Goal: Navigation & Orientation: Find specific page/section

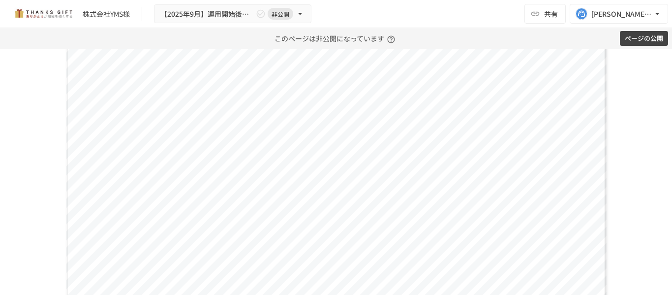
scroll to position [4346, 0]
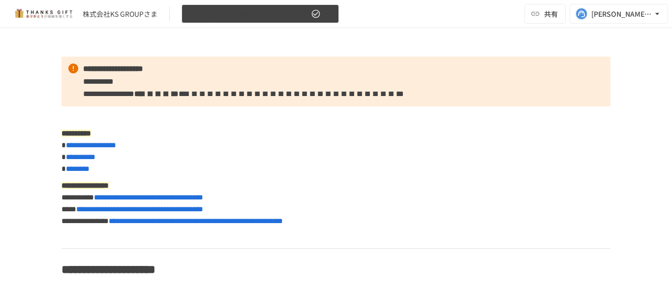
click at [241, 17] on span "運用開始後 3回目振り返りミーティング" at bounding box center [248, 14] width 121 height 12
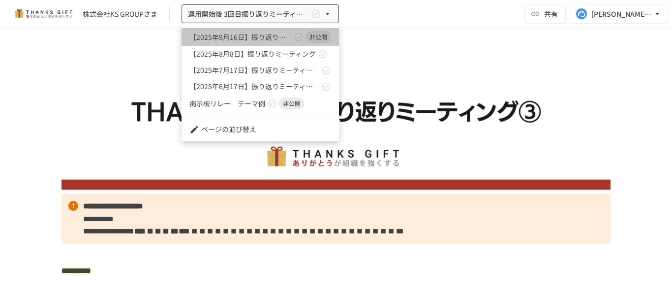
click at [261, 37] on span "【2025年9月16日】振り返りミーティング" at bounding box center [241, 37] width 102 height 10
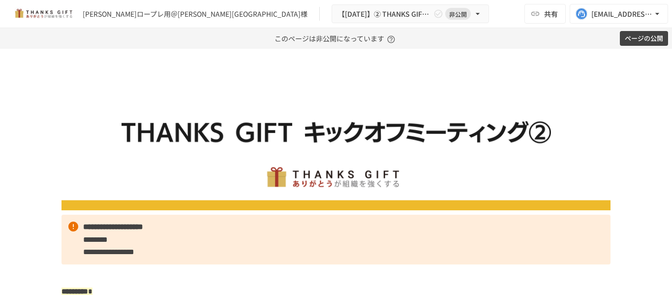
scroll to position [1137, 0]
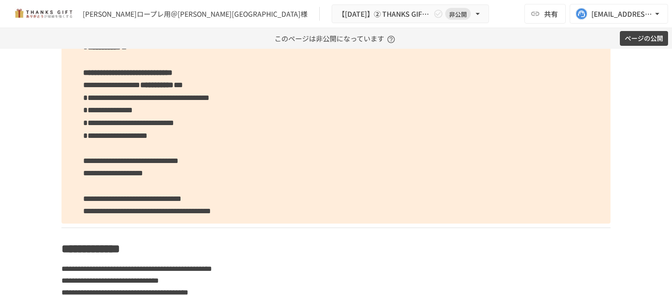
click at [23, 97] on div "**********" at bounding box center [336, 172] width 672 height 246
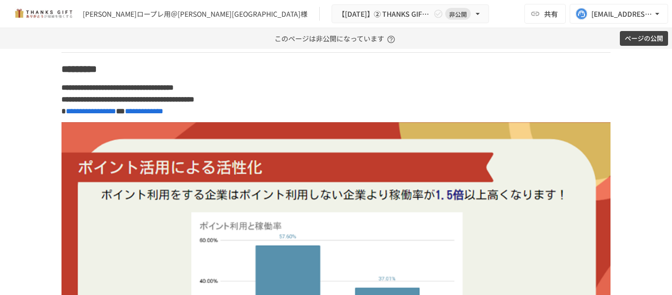
scroll to position [2580, 0]
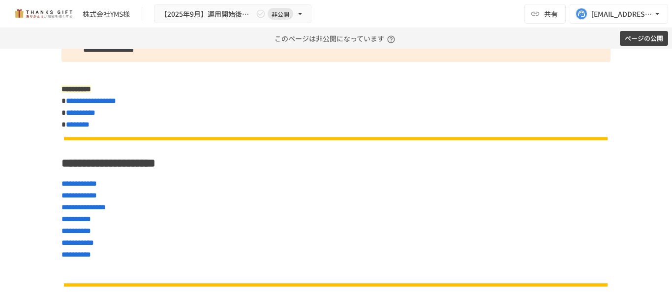
scroll to position [203, 0]
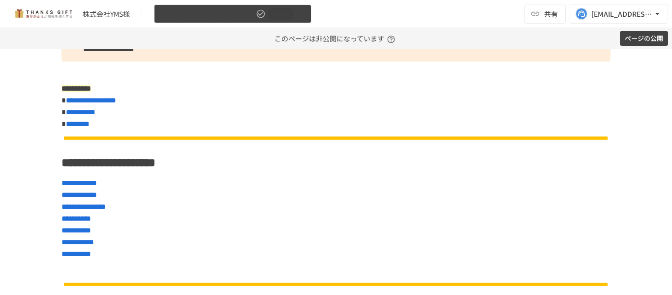
click at [255, 16] on button "【2025年9月】運用開始後振り返りミーティング 非公開" at bounding box center [233, 13] width 158 height 19
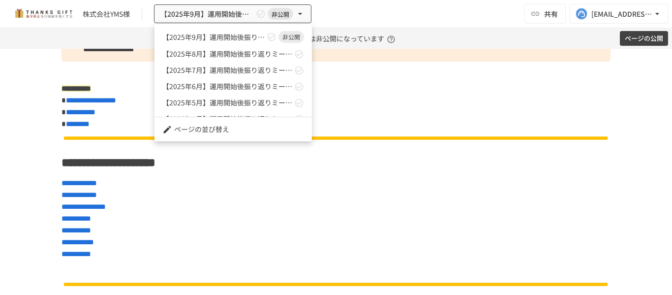
click at [371, 9] on div at bounding box center [336, 147] width 672 height 295
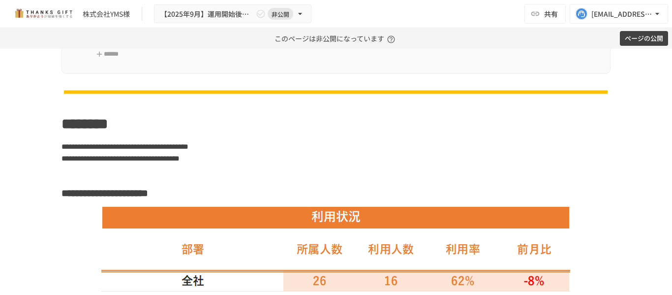
scroll to position [1232, 0]
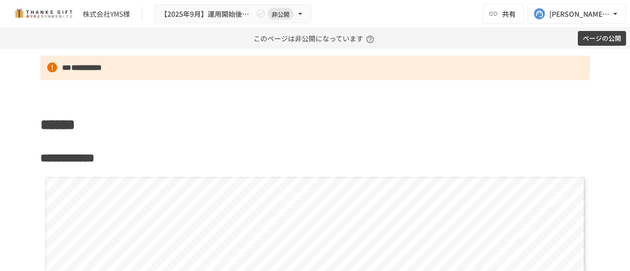
scroll to position [4125, 0]
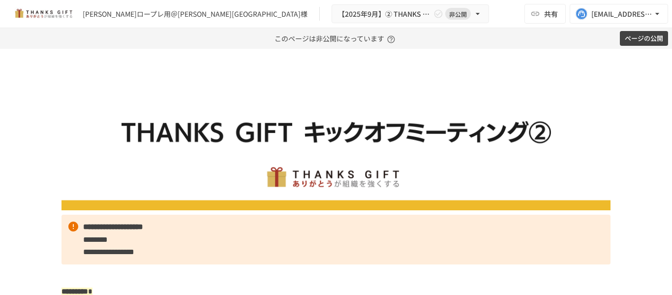
scroll to position [2580, 0]
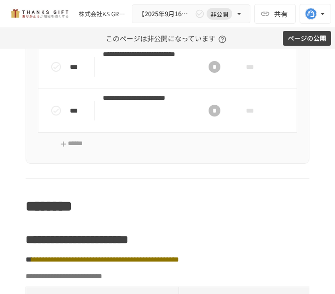
scroll to position [1406, 0]
